Goal: Find specific page/section: Find specific page/section

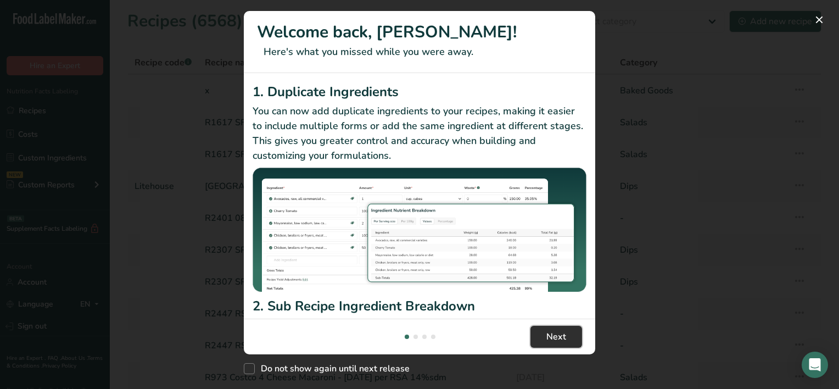
click at [555, 336] on span "Next" at bounding box center [556, 336] width 20 height 13
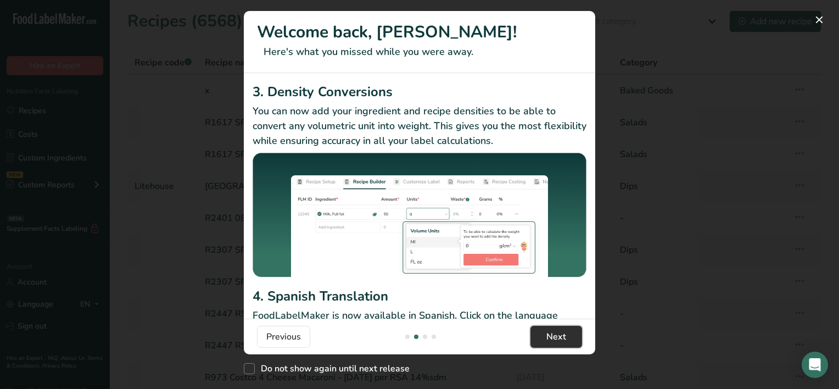
click at [555, 336] on span "Next" at bounding box center [556, 336] width 20 height 13
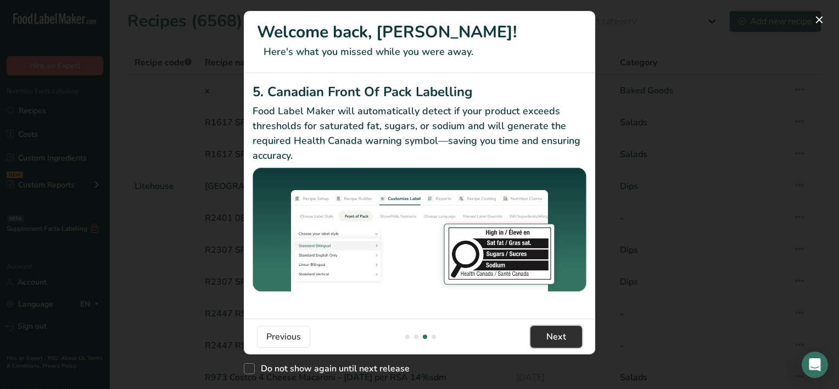
click at [555, 336] on span "Next" at bounding box center [556, 336] width 20 height 13
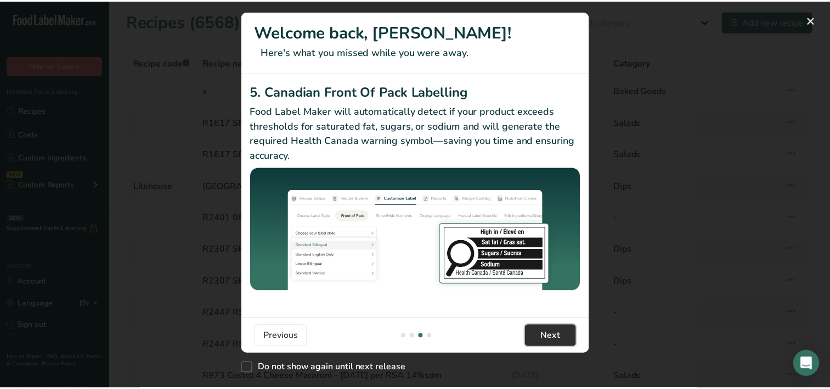
scroll to position [0, 1054]
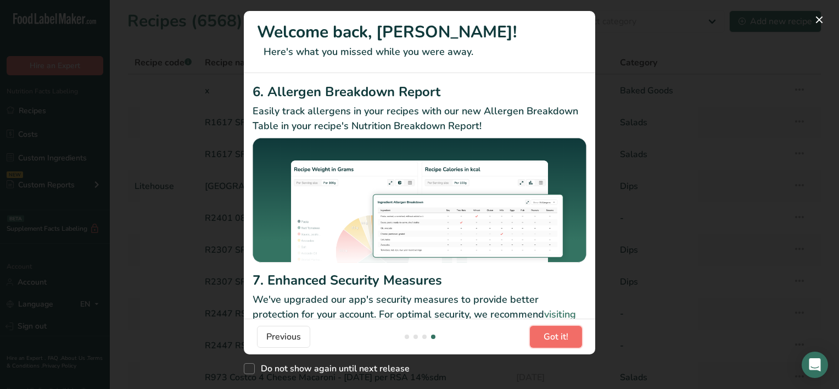
click at [555, 336] on span "Got it!" at bounding box center [555, 336] width 25 height 13
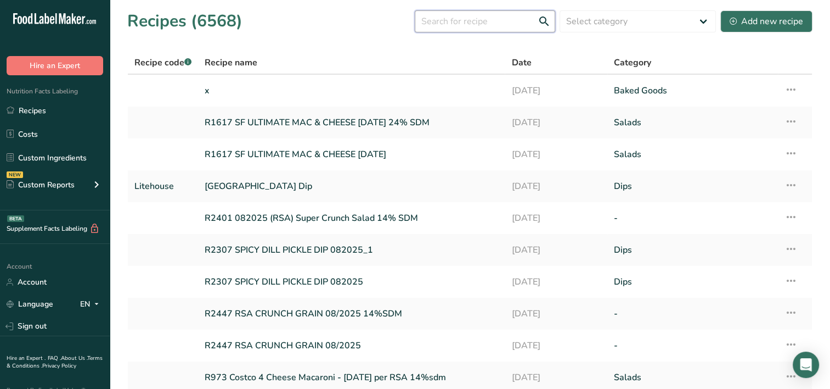
click at [483, 22] on input "text" at bounding box center [485, 21] width 140 height 22
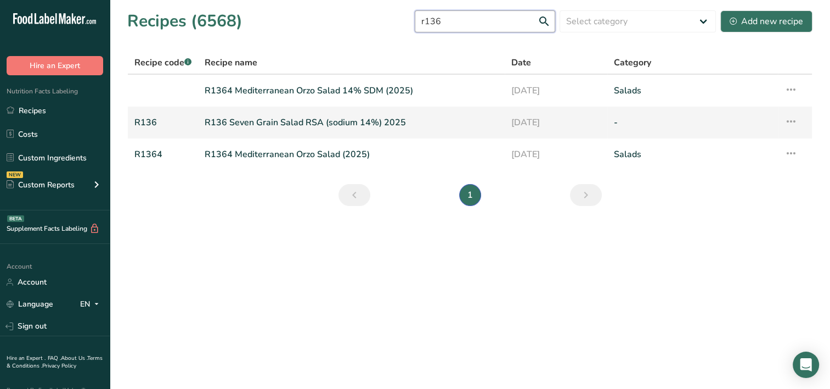
type input "r136"
click at [299, 127] on link "R136 Seven Grain Salad RSA (sodium 14%) 2025" at bounding box center [352, 122] width 294 height 23
